Goal: Use online tool/utility: Utilize a website feature to perform a specific function

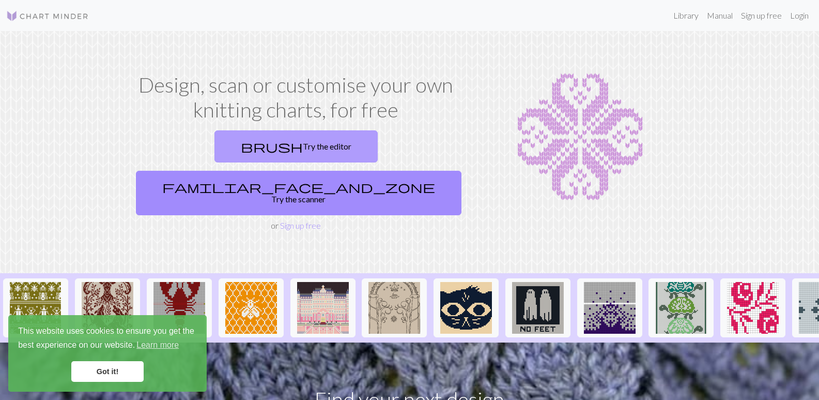
click at [227, 151] on link "brush Try the editor" at bounding box center [296, 146] width 163 height 32
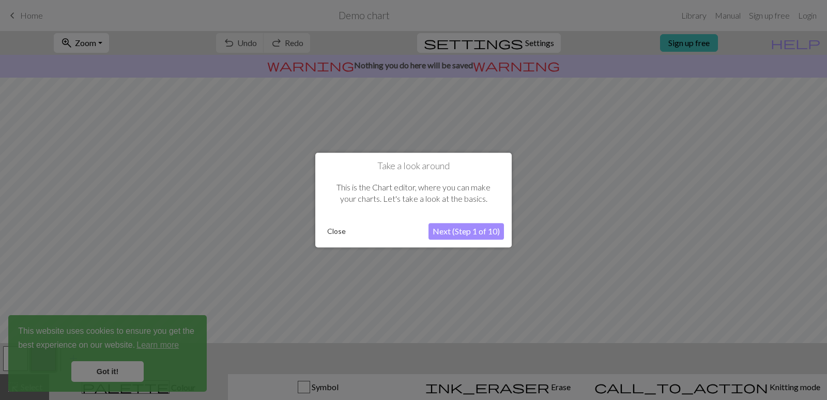
click at [759, 240] on div at bounding box center [413, 200] width 827 height 400
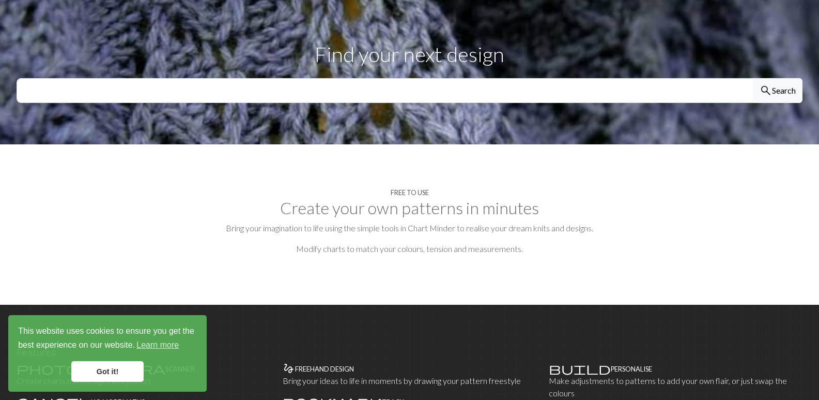
scroll to position [603, 0]
